Goal: Navigation & Orientation: Find specific page/section

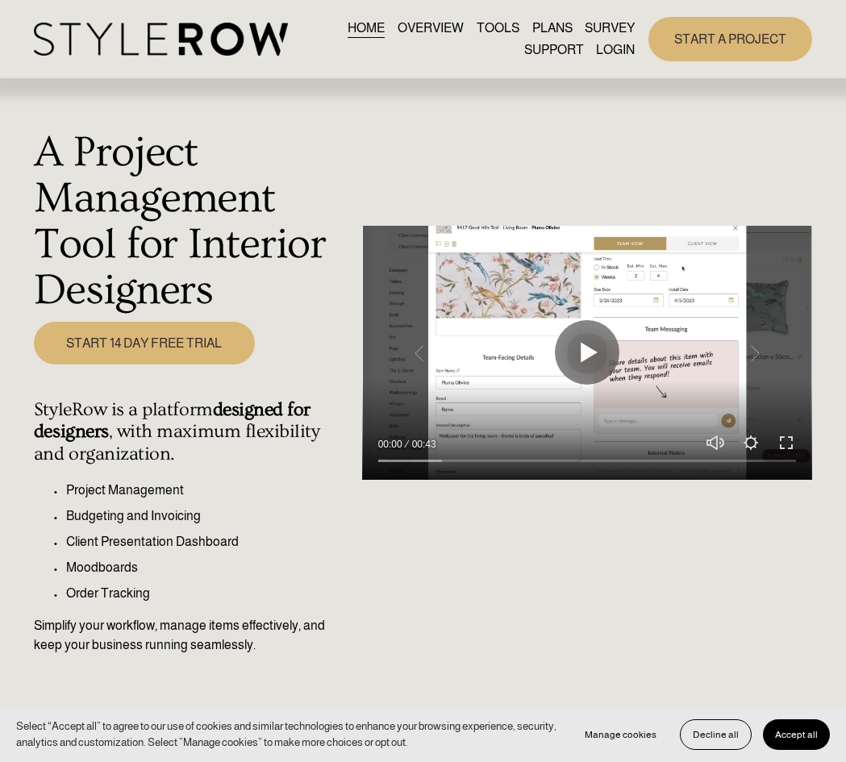
click at [606, 50] on link "LOGIN" at bounding box center [615, 51] width 39 height 22
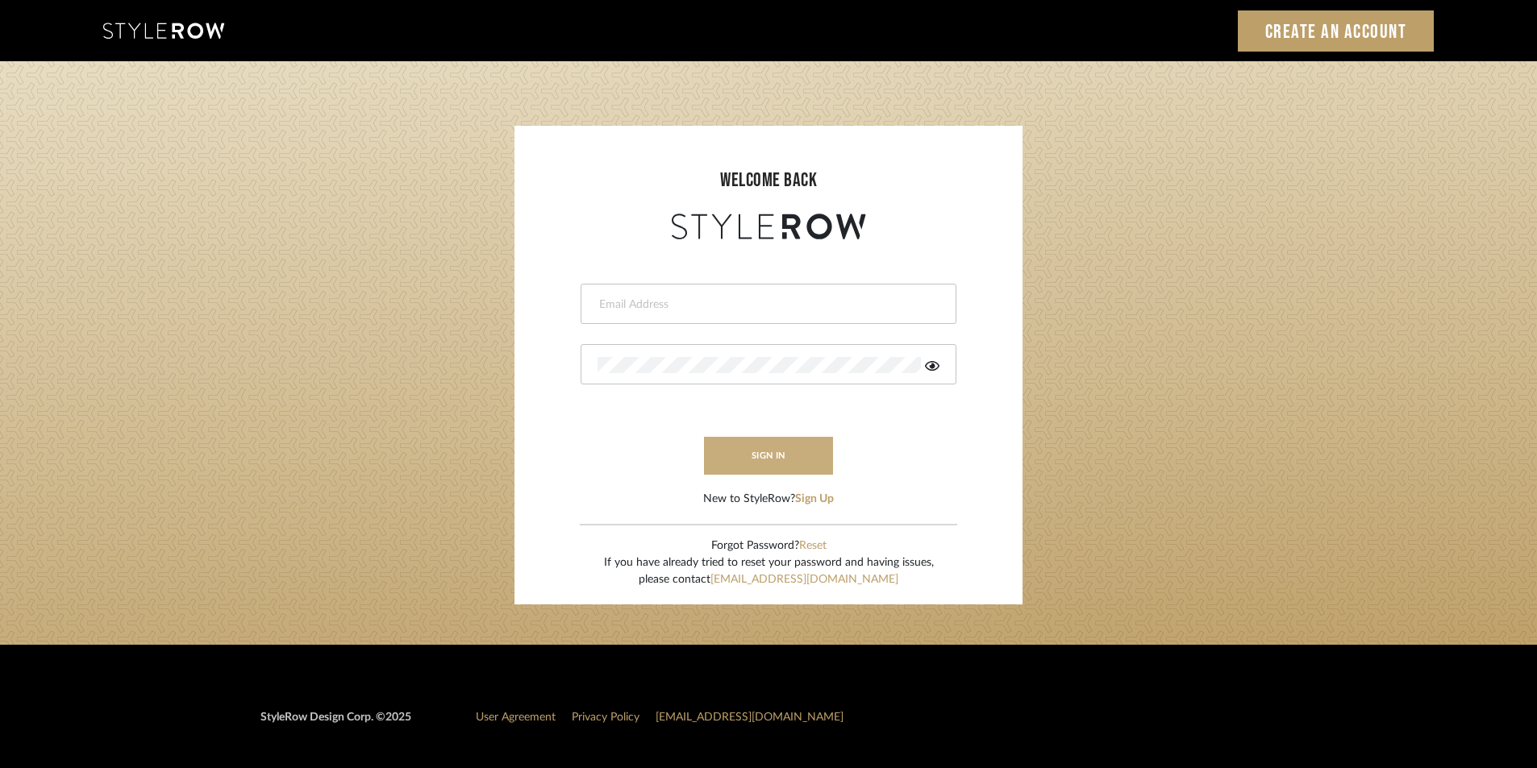
type input "jensalmon@perlalichi.com"
click at [792, 456] on button "sign in" at bounding box center [768, 456] width 129 height 38
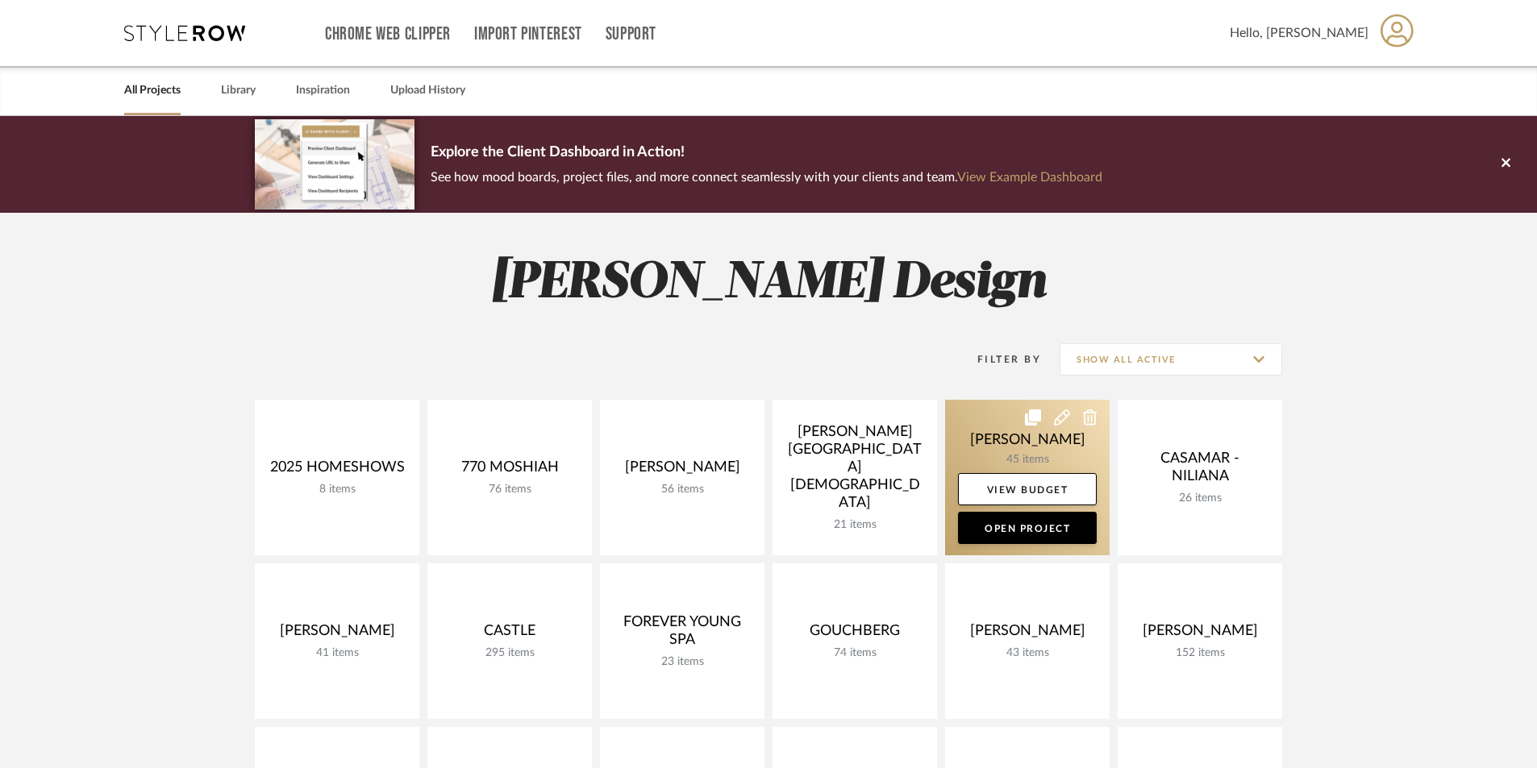
click at [1045, 461] on link at bounding box center [1027, 478] width 164 height 156
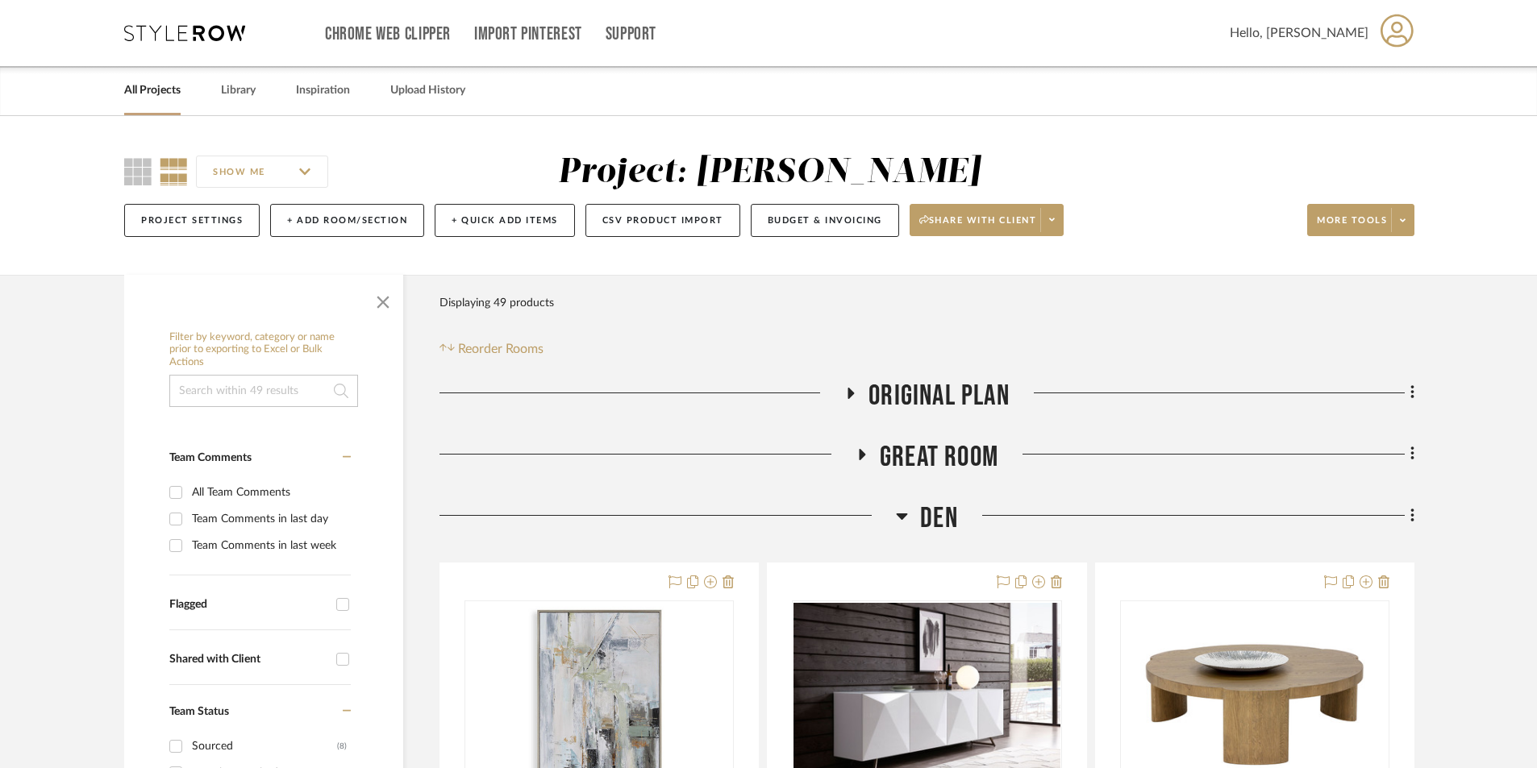
click at [841, 385] on div at bounding box center [641, 399] width 405 height 41
click at [851, 394] on icon at bounding box center [851, 393] width 6 height 11
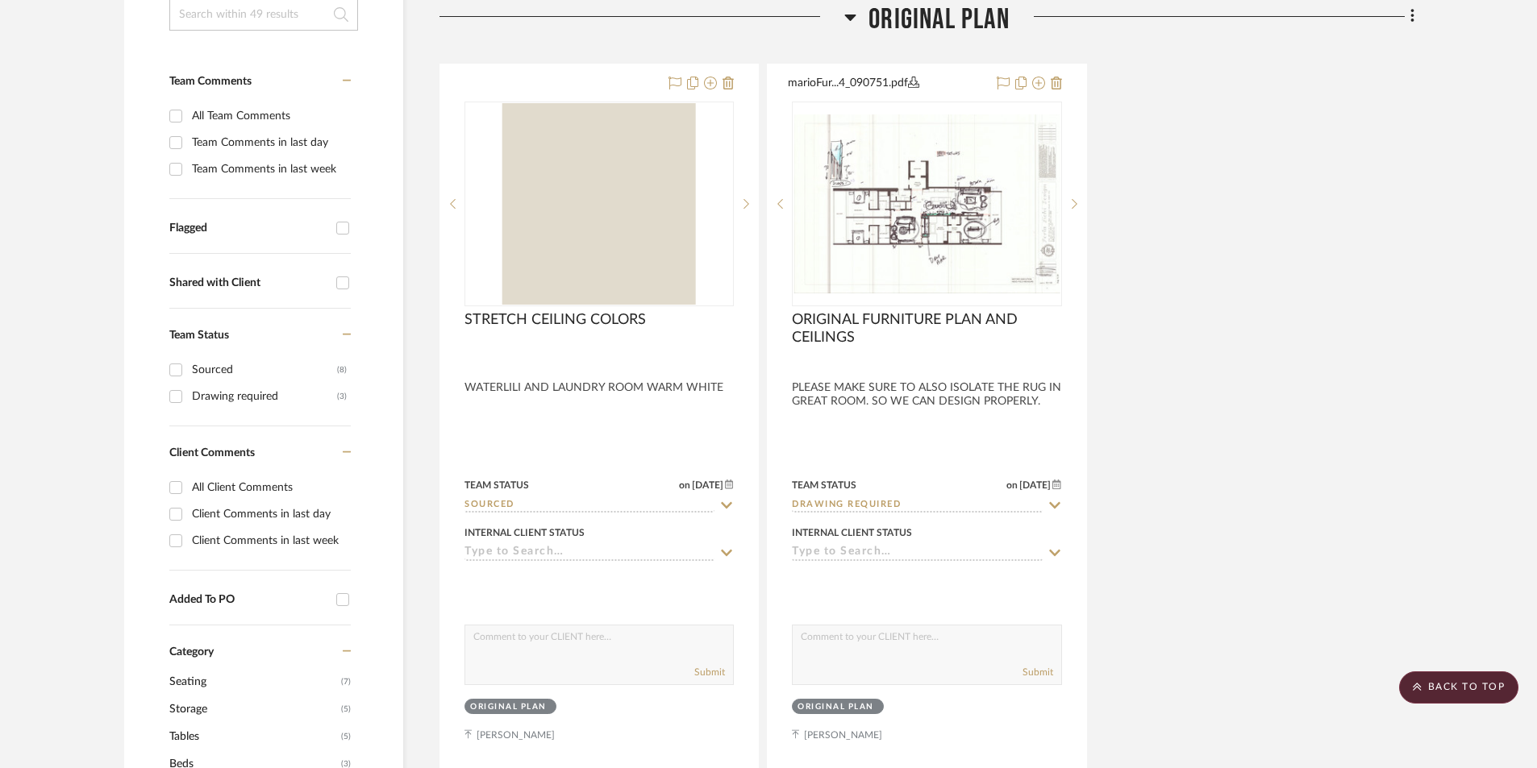
scroll to position [860, 0]
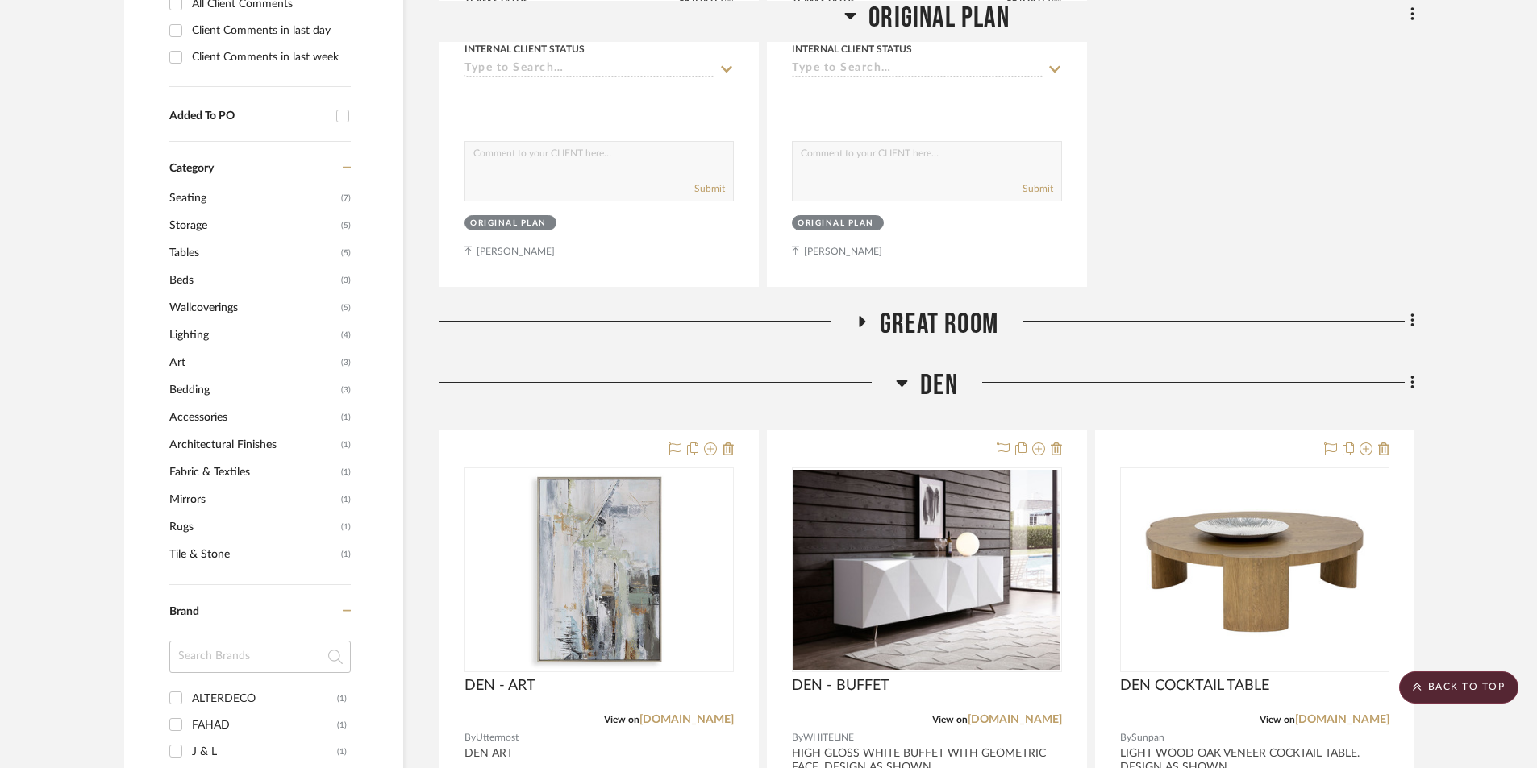
click at [859, 315] on icon at bounding box center [861, 321] width 19 height 12
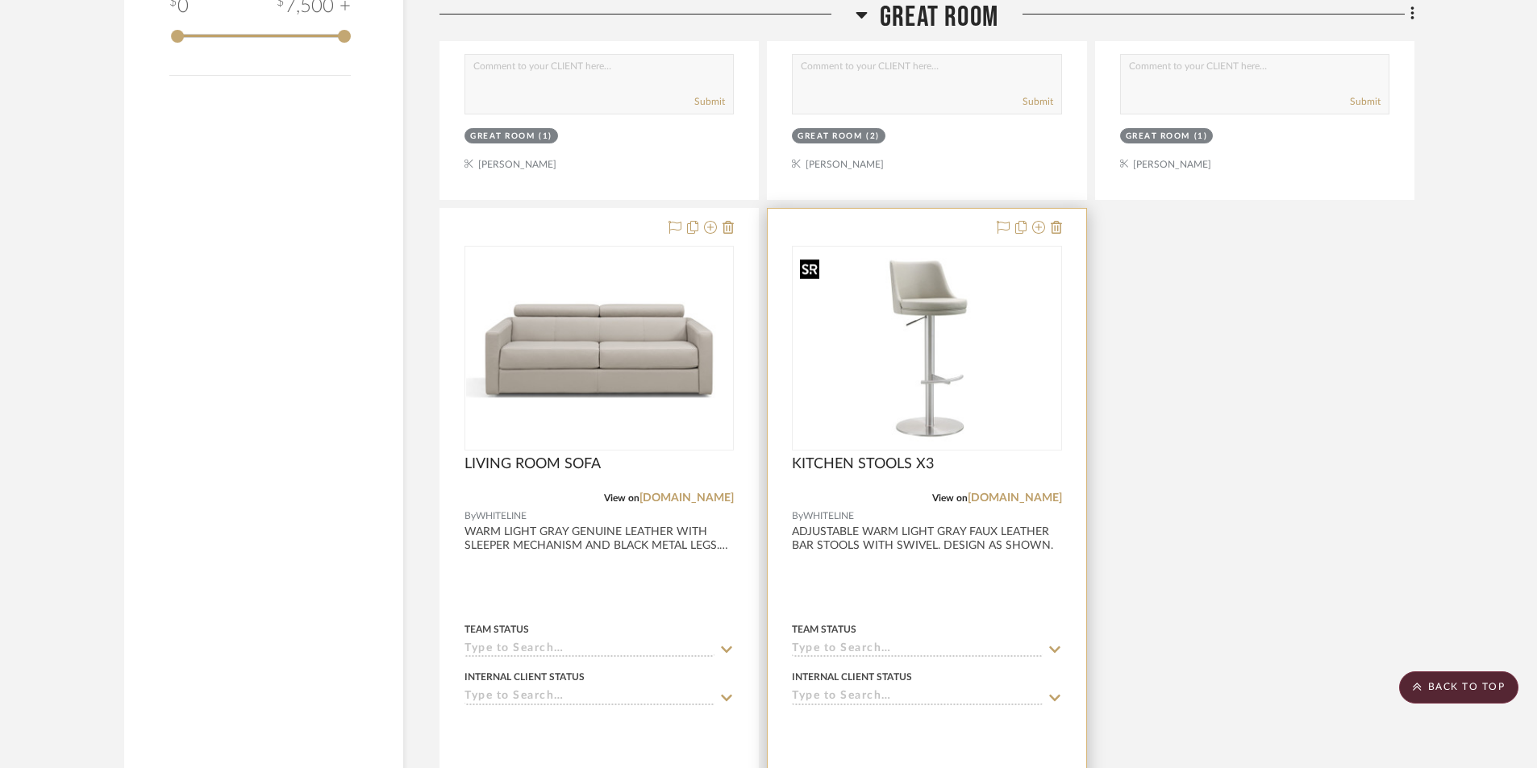
scroll to position [2796, 0]
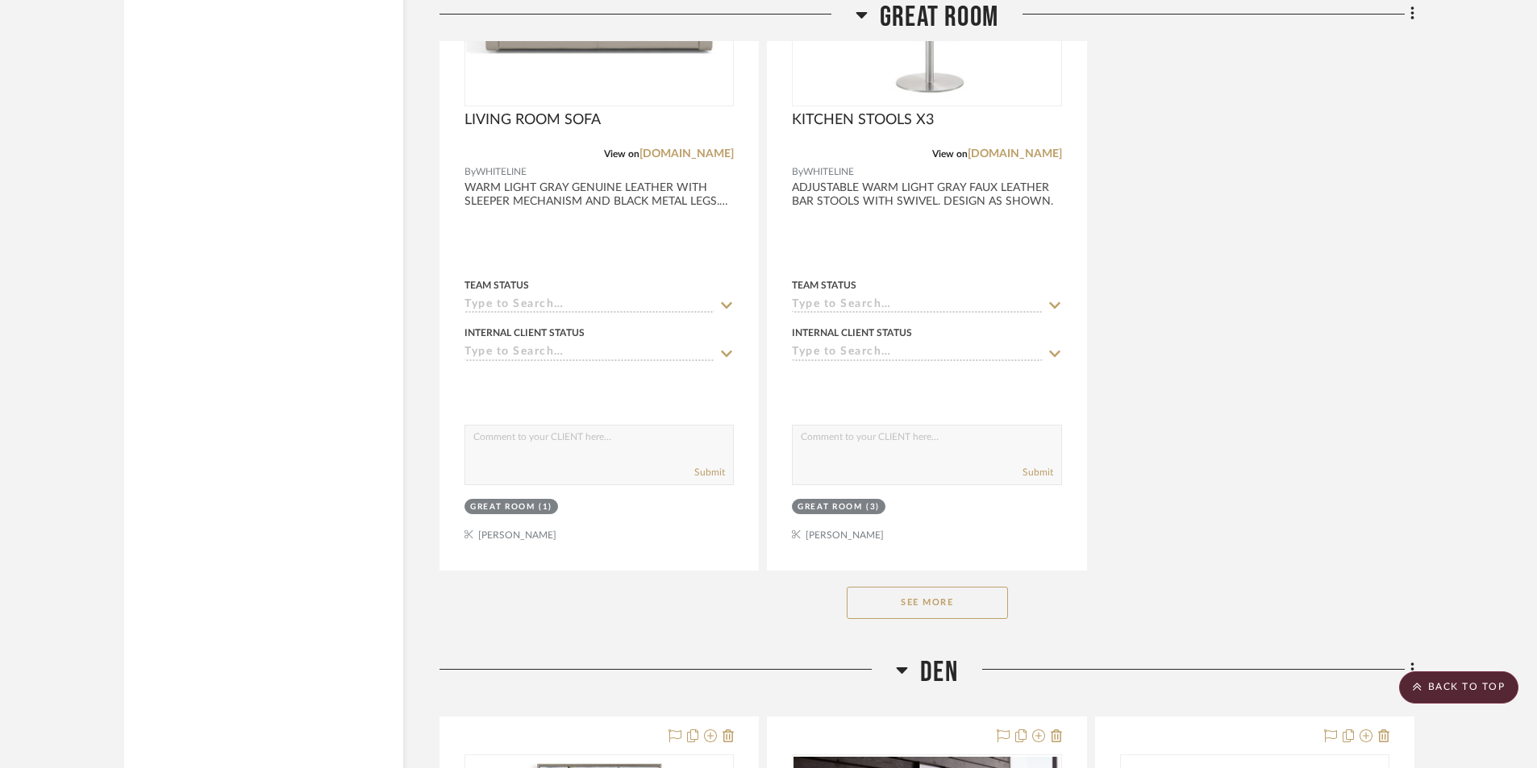
click at [888, 594] on button "See More" at bounding box center [927, 603] width 161 height 32
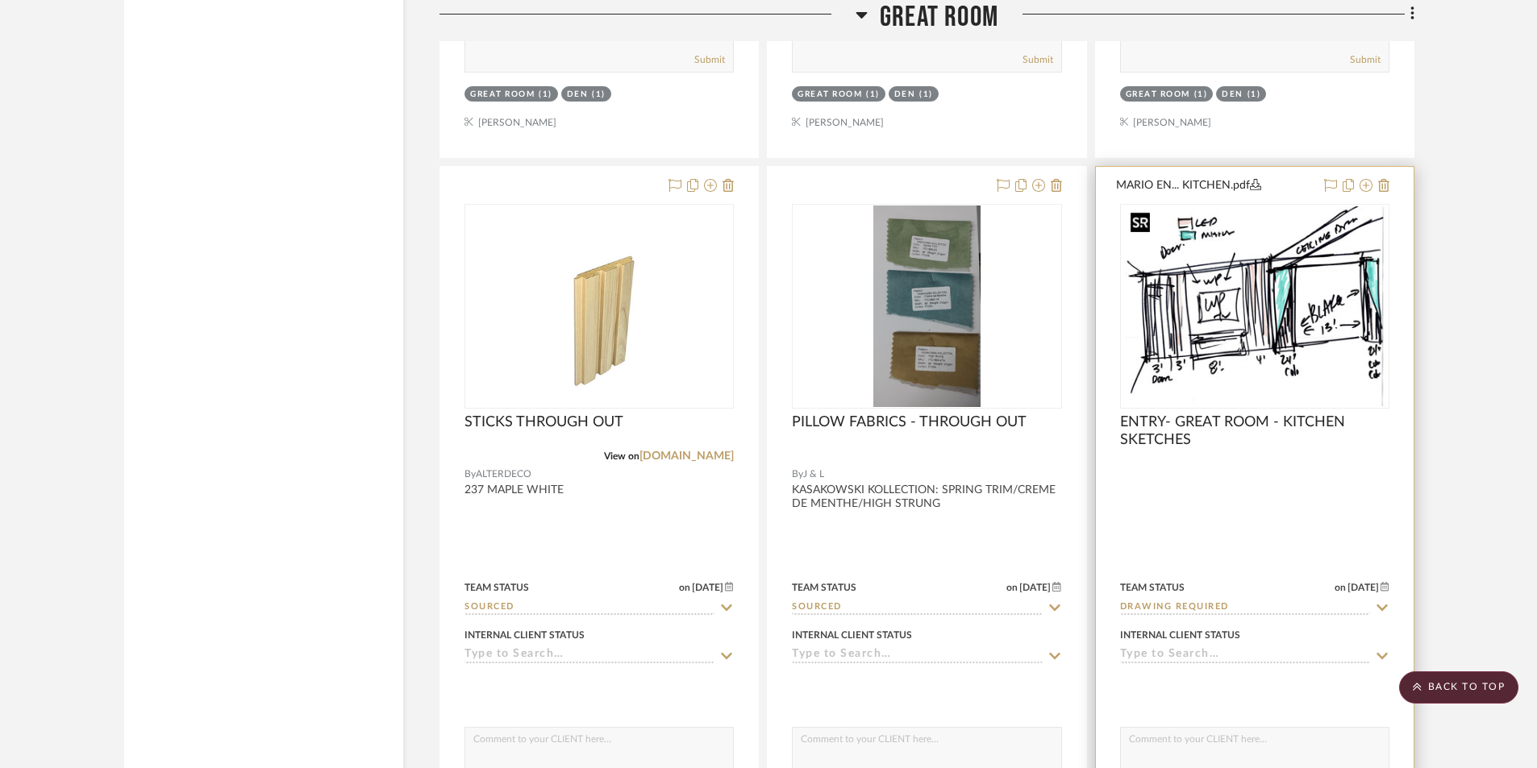
scroll to position [3924, 0]
click at [1197, 425] on span "ENTRY- GREAT ROOM - KITCHEN SKETCHES" at bounding box center [1254, 430] width 269 height 35
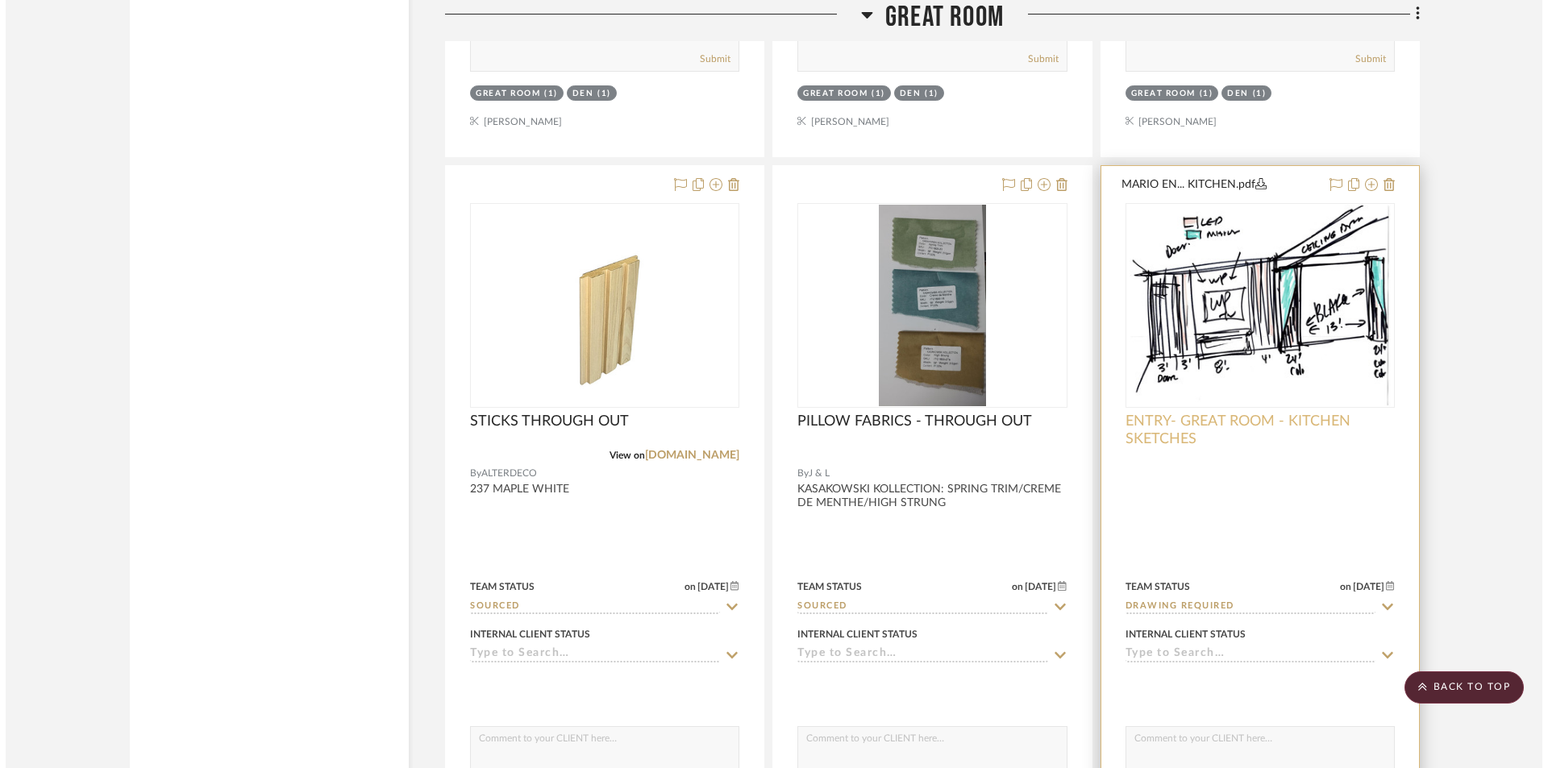
scroll to position [0, 0]
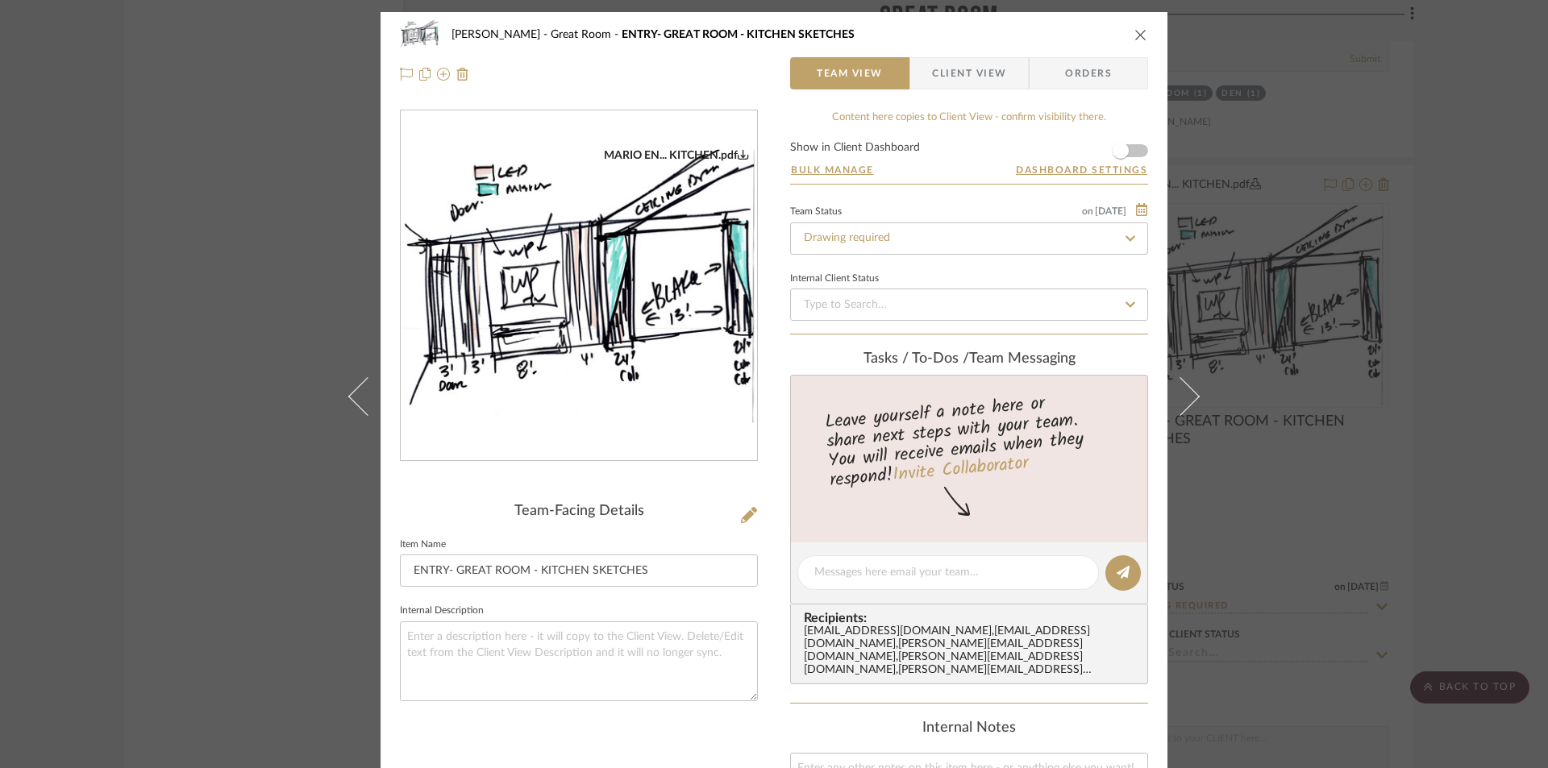
click at [477, 319] on img "0" at bounding box center [579, 286] width 356 height 276
